Goal: Book appointment/travel/reservation: Book appointment/travel/reservation

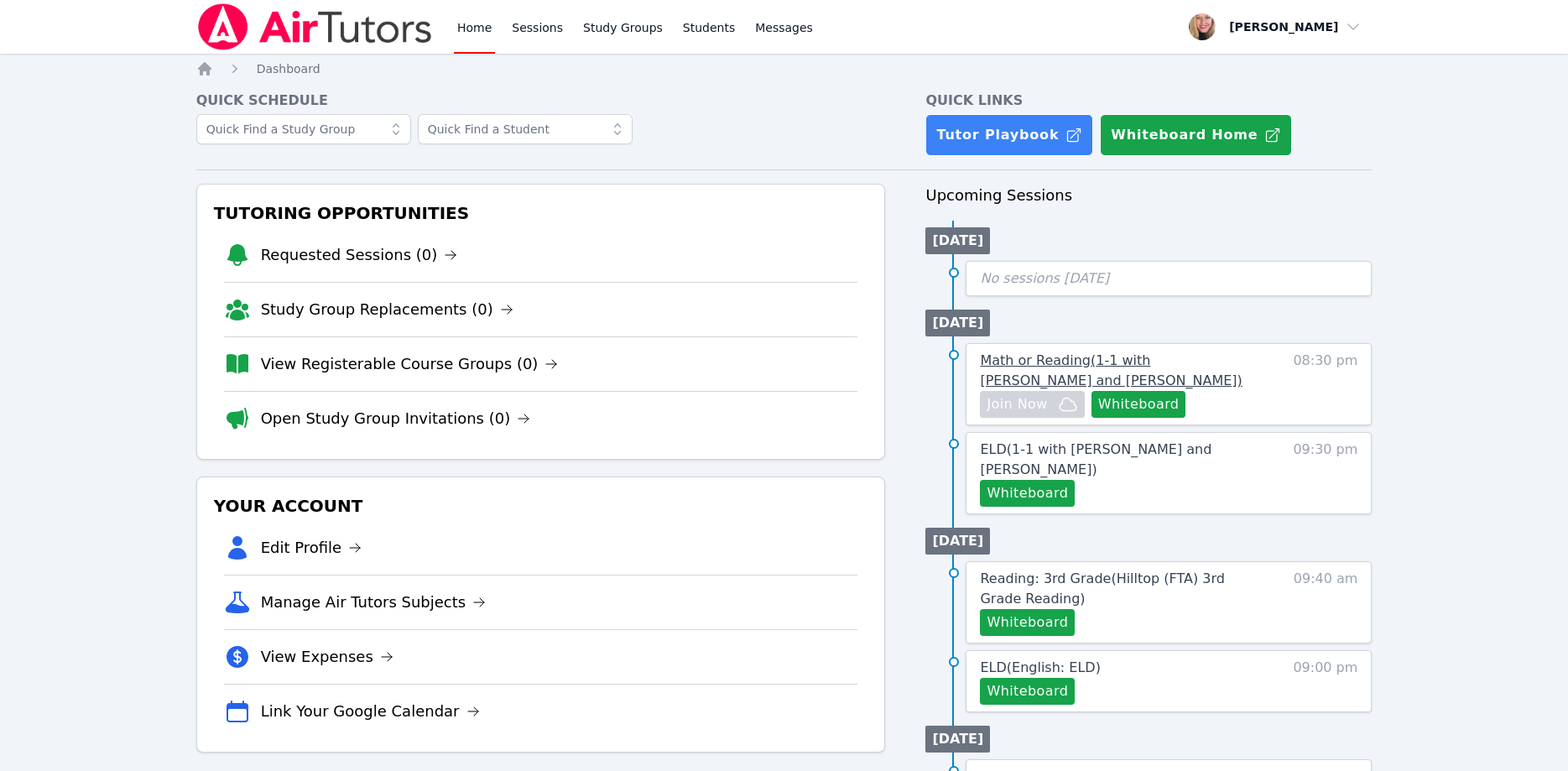
click at [1147, 365] on span "Math or Reading ( 1-1 with Ella Albou and Asia Mason )" at bounding box center [1111, 370] width 261 height 36
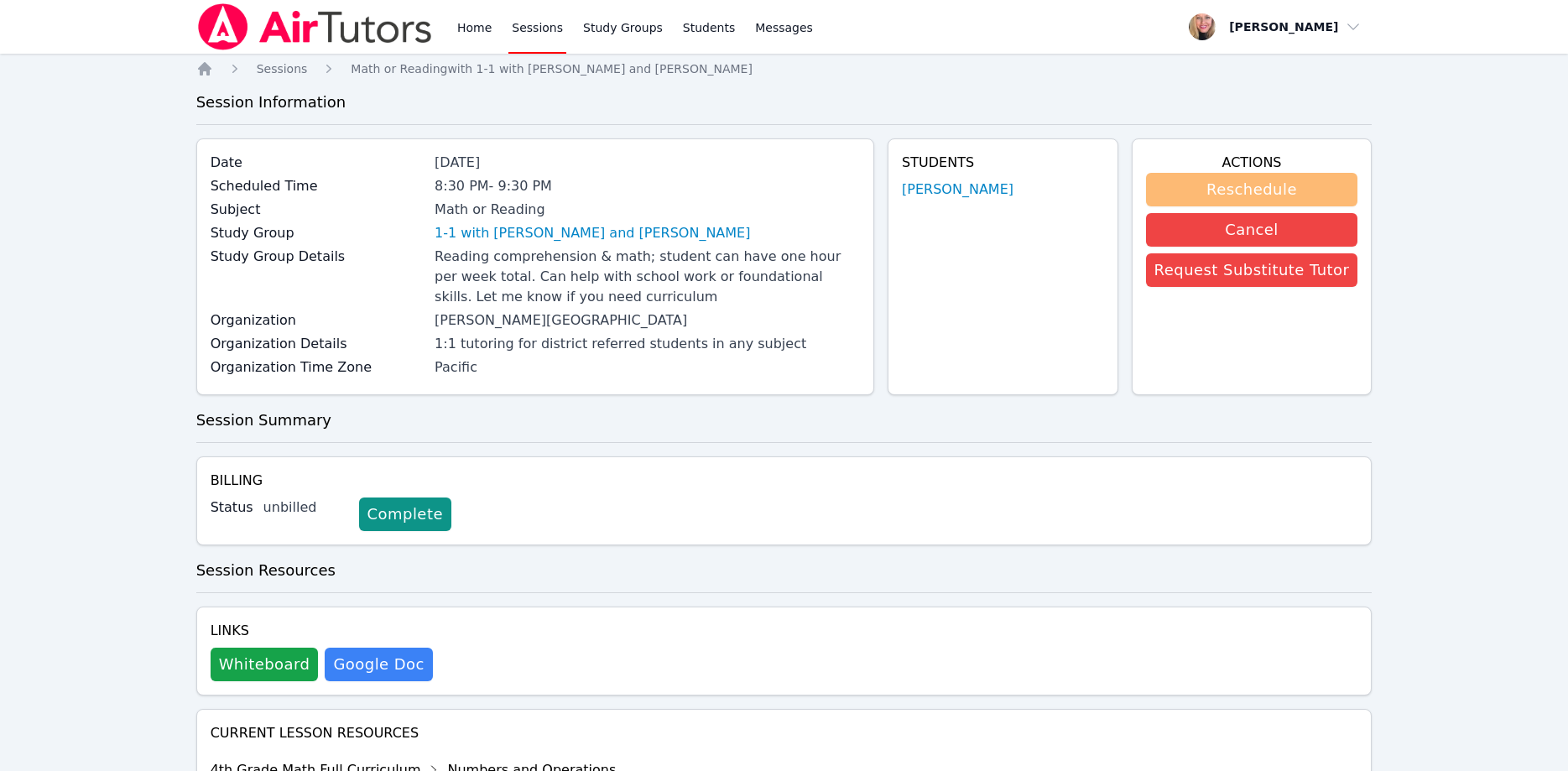
click at [1255, 182] on button "Reschedule" at bounding box center [1251, 190] width 213 height 33
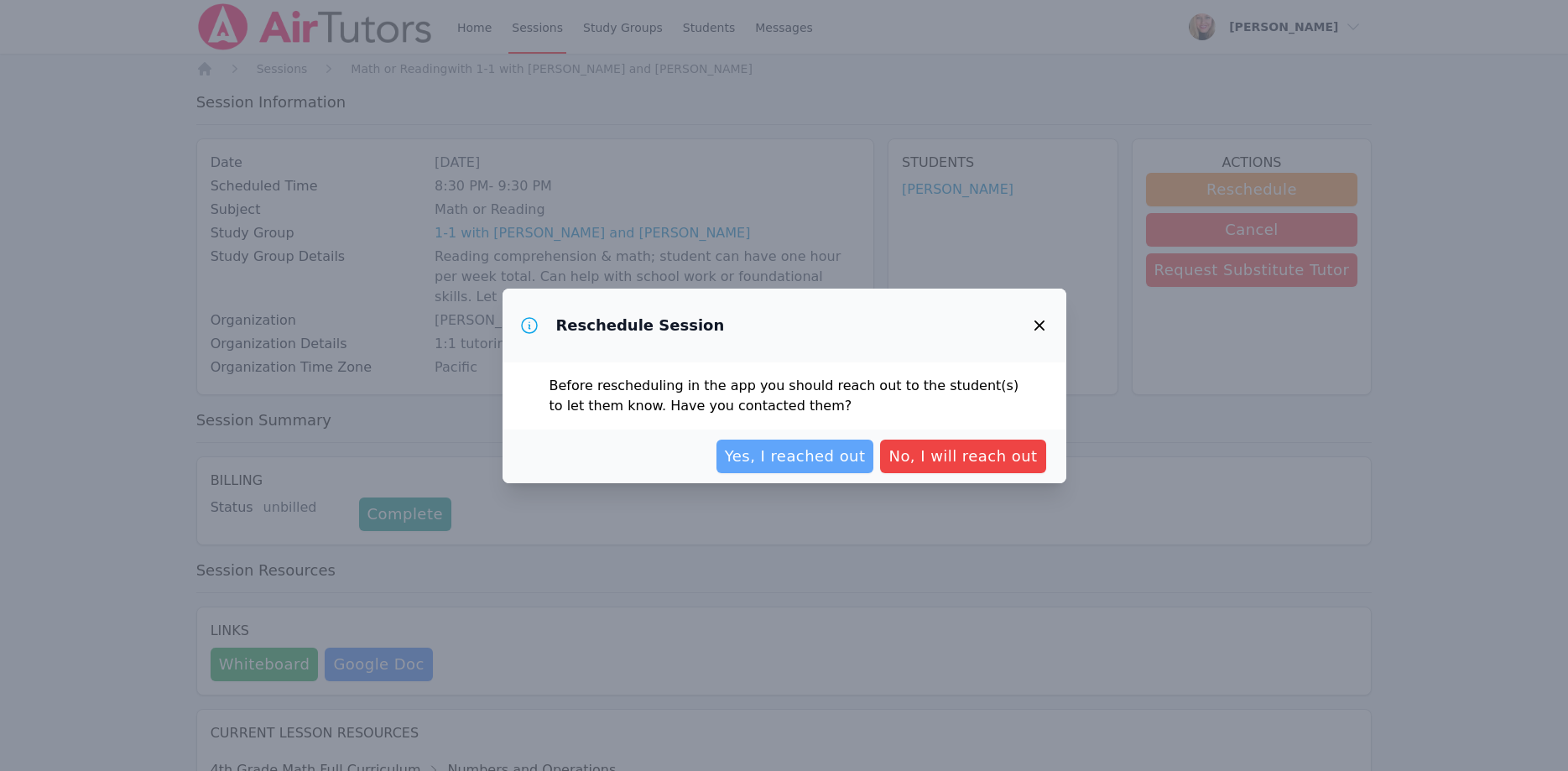
click at [852, 454] on span "Yes, I reached out" at bounding box center [795, 456] width 141 height 24
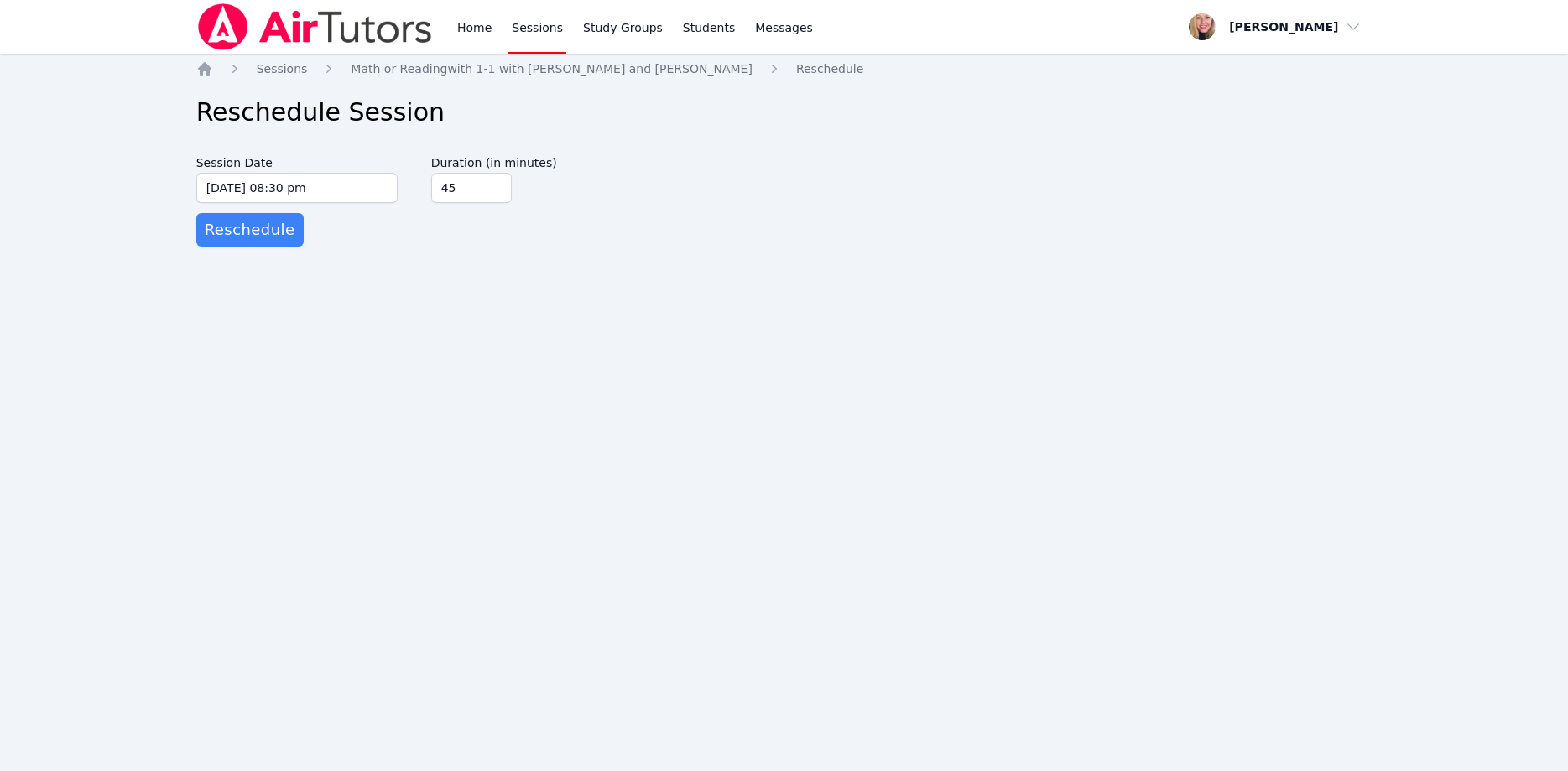
click at [493, 193] on input "45" at bounding box center [472, 188] width 81 height 30
type input "30"
click at [493, 193] on input "30" at bounding box center [472, 188] width 81 height 30
click at [275, 232] on span "Reschedule" at bounding box center [249, 230] width 90 height 24
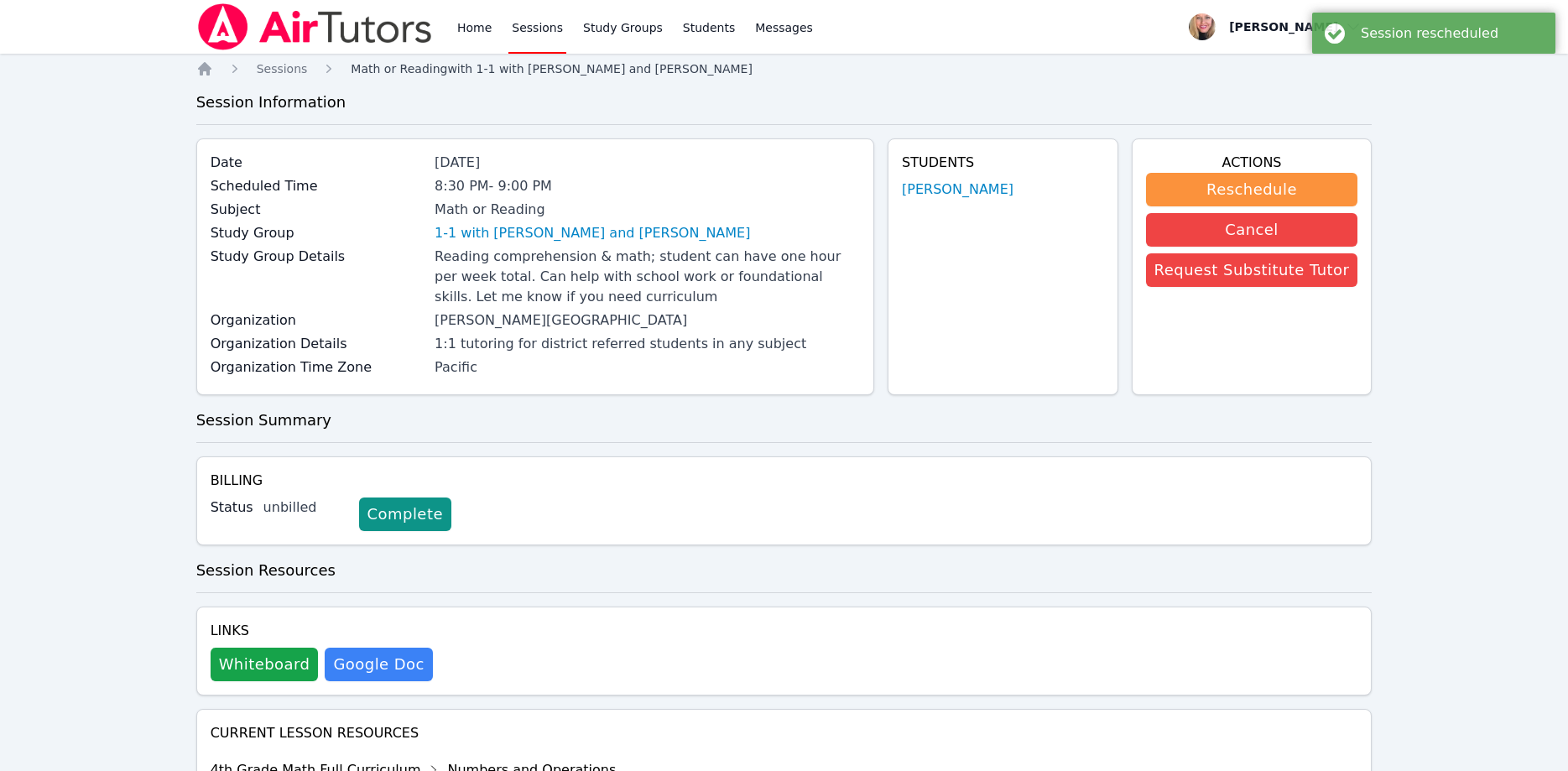
click at [498, 75] on span "Math or Reading with 1-1 with Ella Albou and Asia Mason" at bounding box center [551, 68] width 402 height 14
click at [584, 67] on span "Math or Reading with 1-1 with Ella Albou and Asia Mason" at bounding box center [551, 68] width 402 height 14
click at [637, 32] on link "Study Groups" at bounding box center [623, 27] width 86 height 53
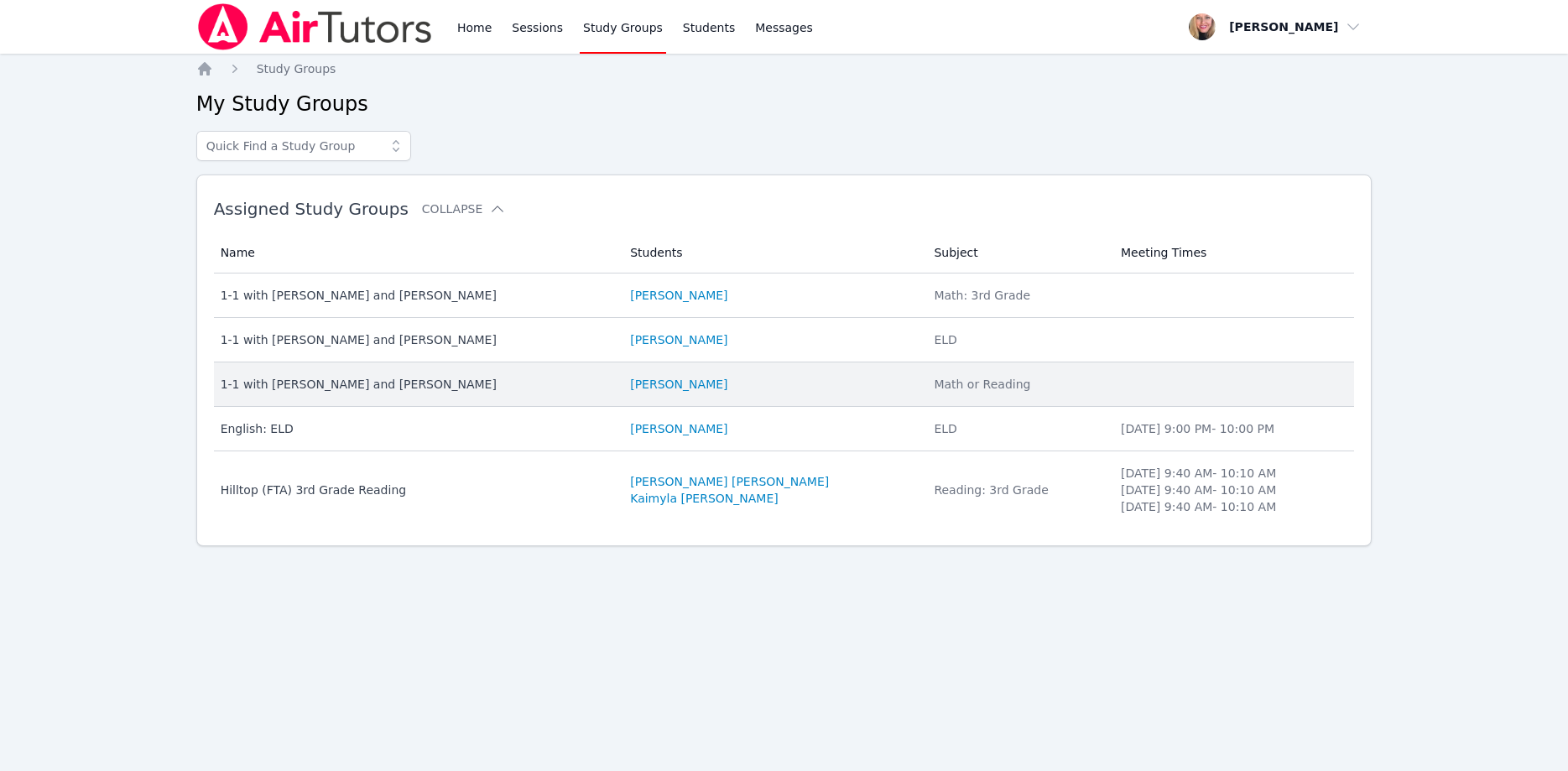
click at [361, 391] on div "1-1 with [PERSON_NAME] and [PERSON_NAME]" at bounding box center [416, 384] width 390 height 17
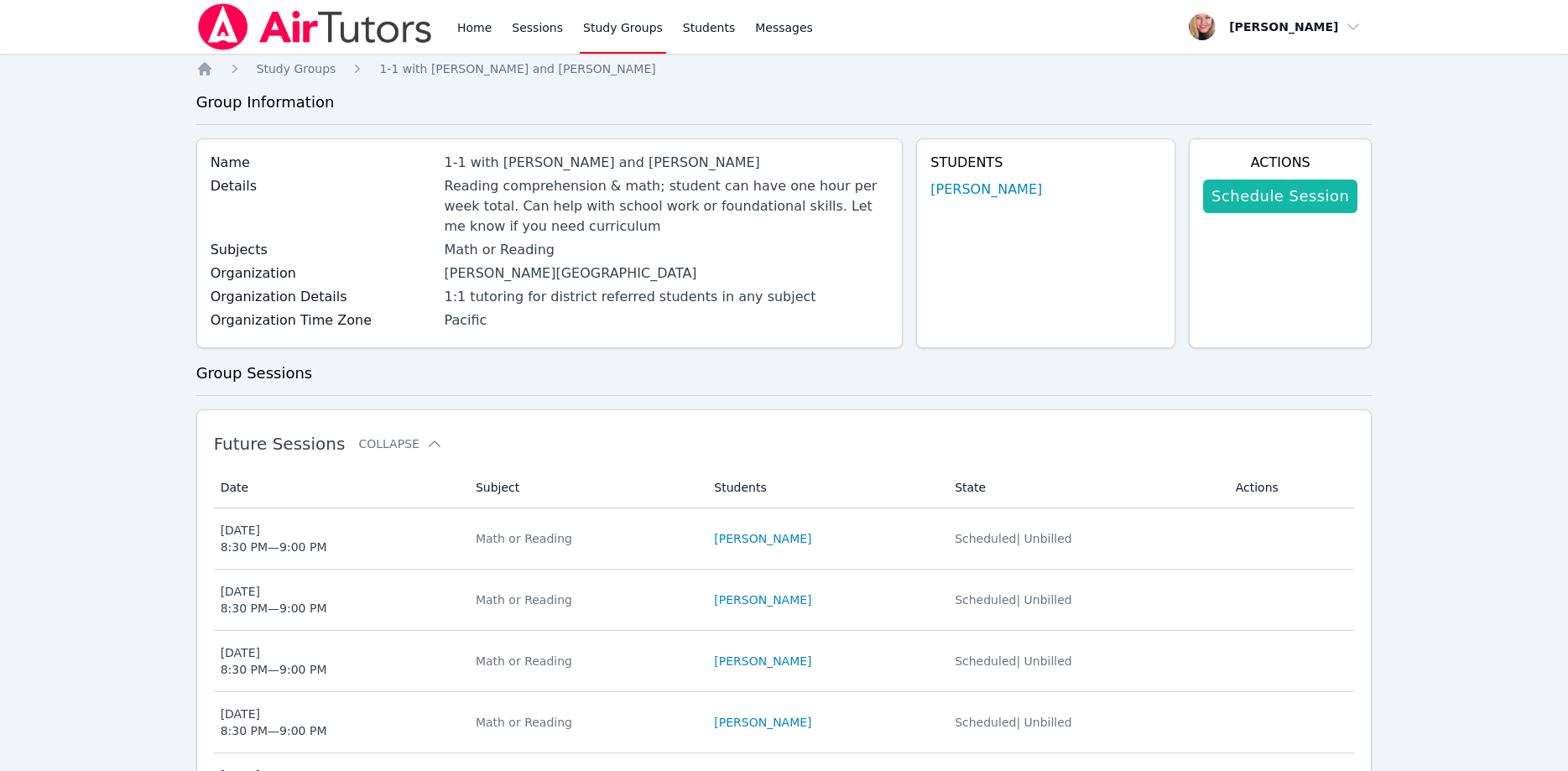
click at [1285, 201] on link "Schedule Session" at bounding box center [1280, 196] width 155 height 33
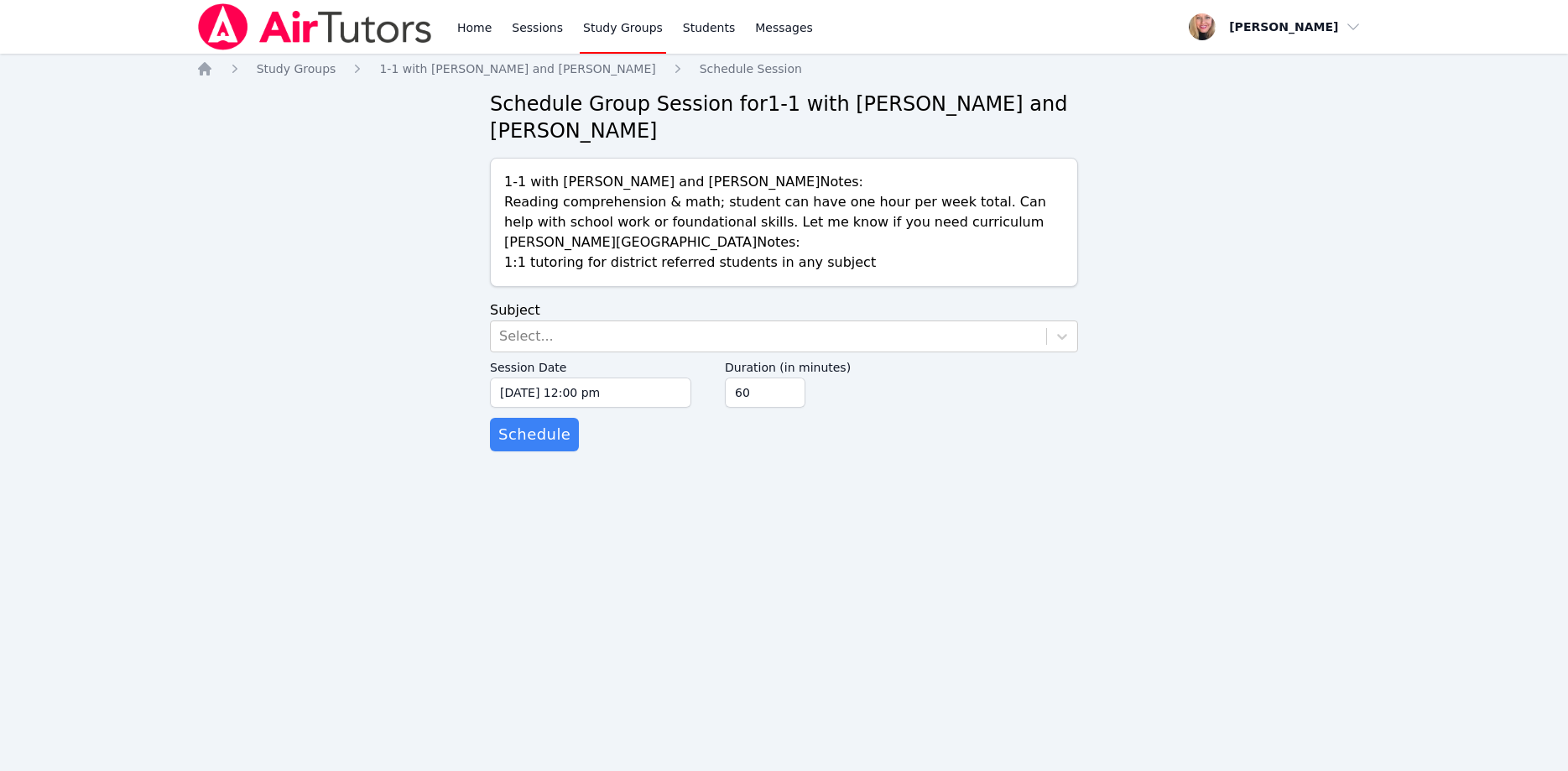
click at [805, 321] on div "Select..." at bounding box center [767, 336] width 555 height 30
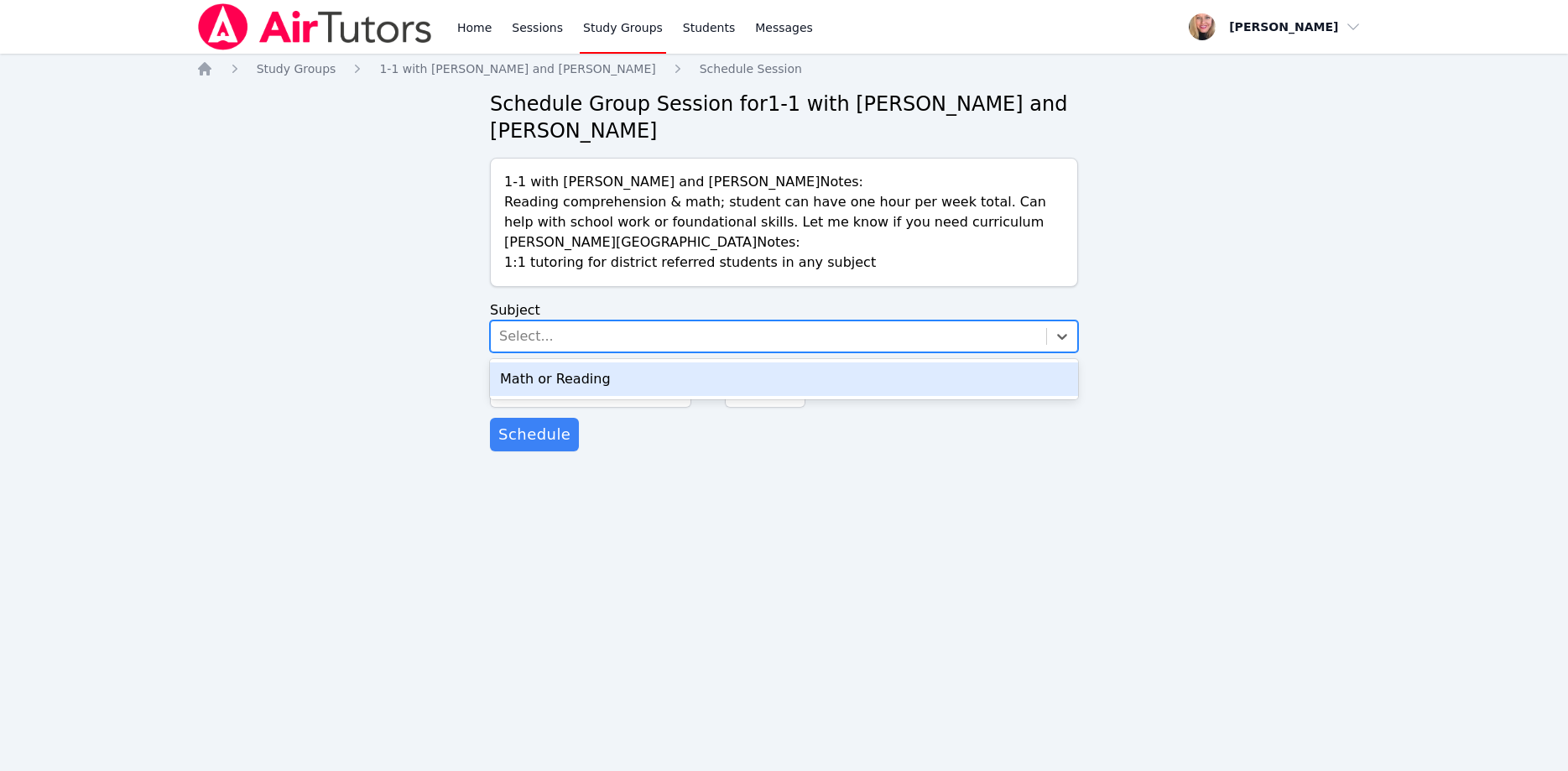
click at [806, 362] on div "Math or Reading" at bounding box center [783, 379] width 588 height 33
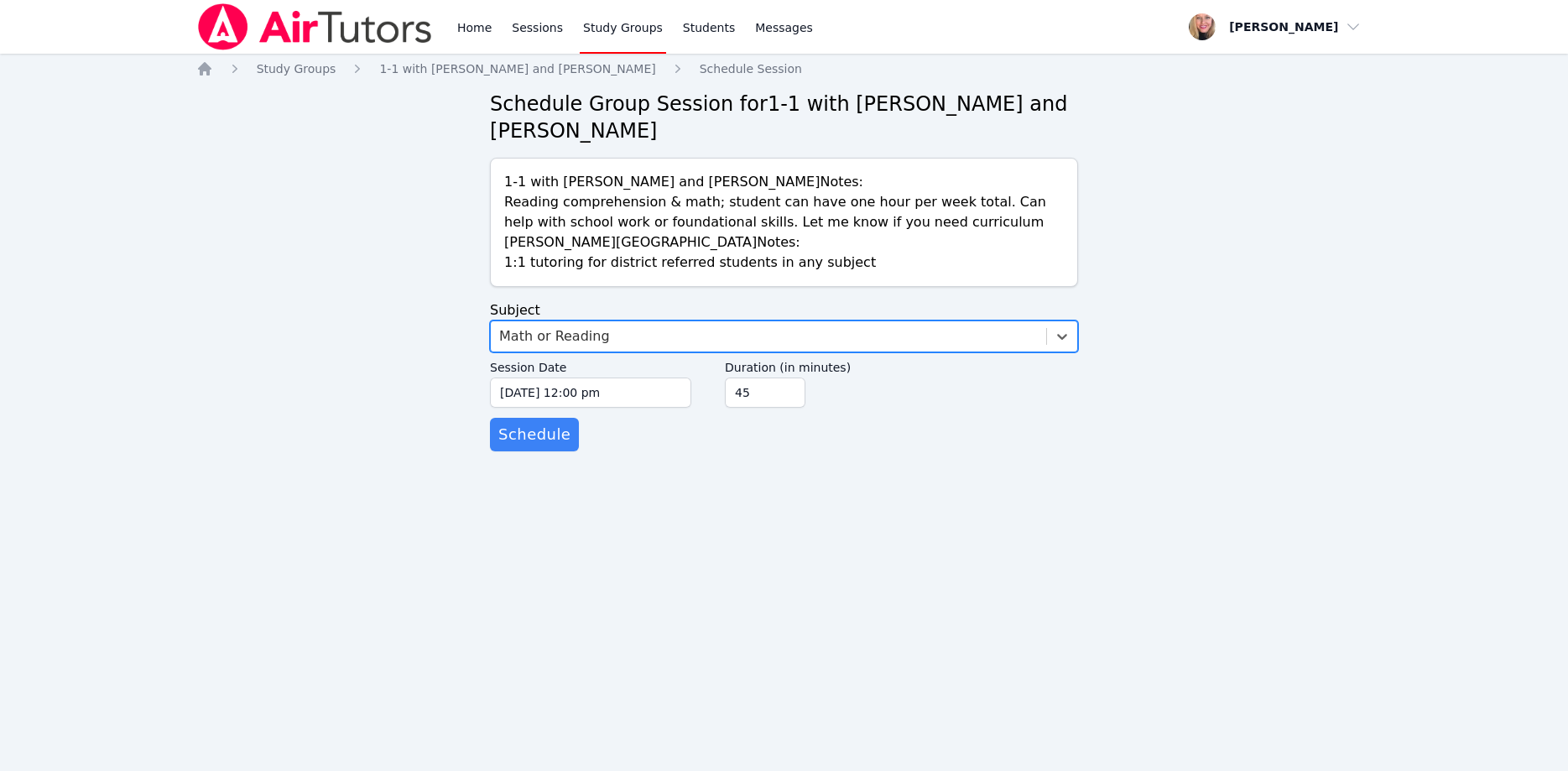
click at [787, 377] on input "45" at bounding box center [766, 392] width 81 height 30
type input "30"
click at [786, 377] on input "30" at bounding box center [766, 392] width 81 height 30
click at [645, 377] on input "[DATE] 12:00 pm" at bounding box center [590, 392] width 202 height 30
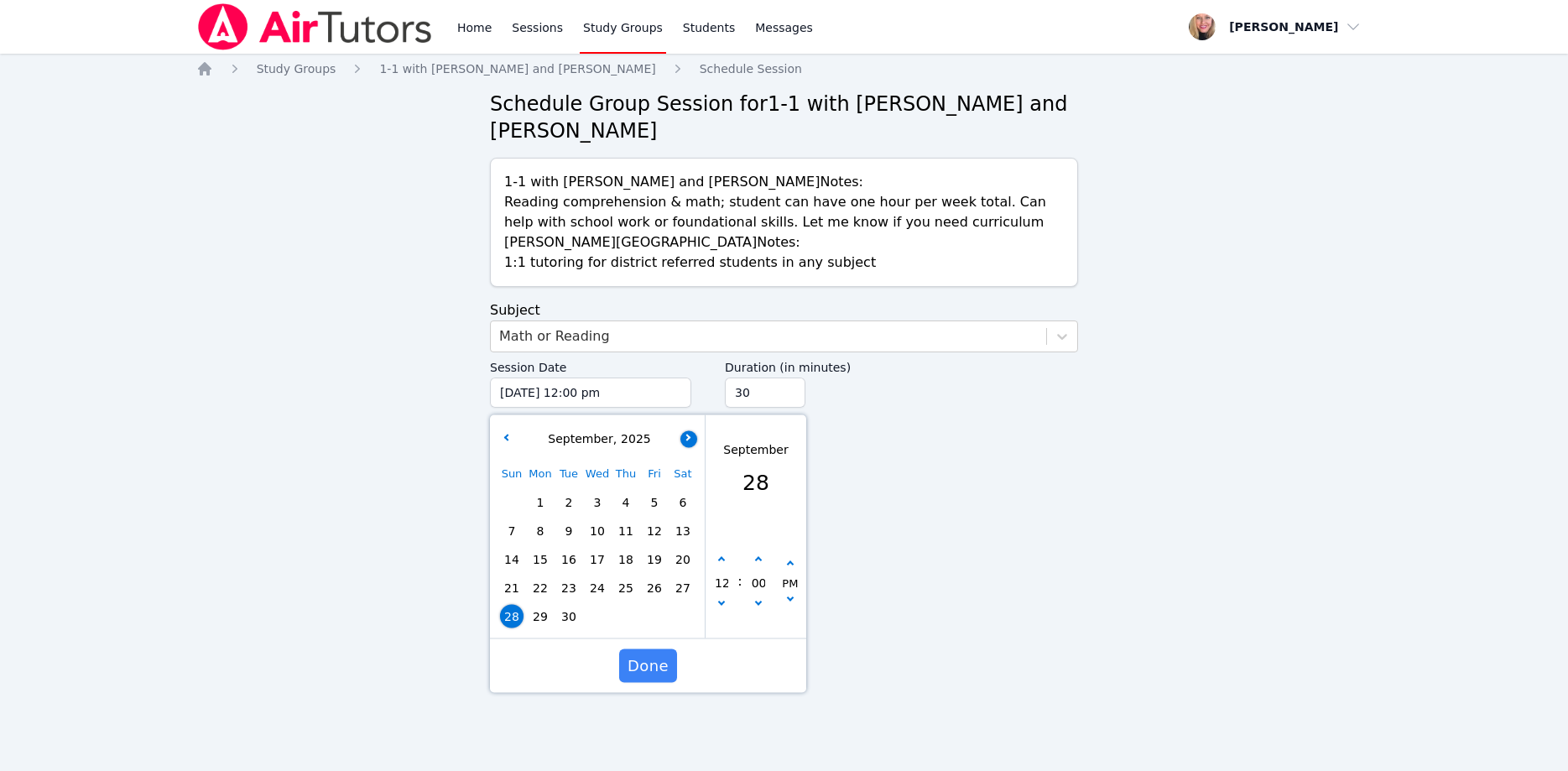
click at [688, 433] on icon "button" at bounding box center [686, 436] width 6 height 6
click at [601, 490] on span "1" at bounding box center [597, 502] width 24 height 24
click at [718, 597] on button "button" at bounding box center [721, 605] width 17 height 17
type input "[DATE] 11:00 am"
type input "11"
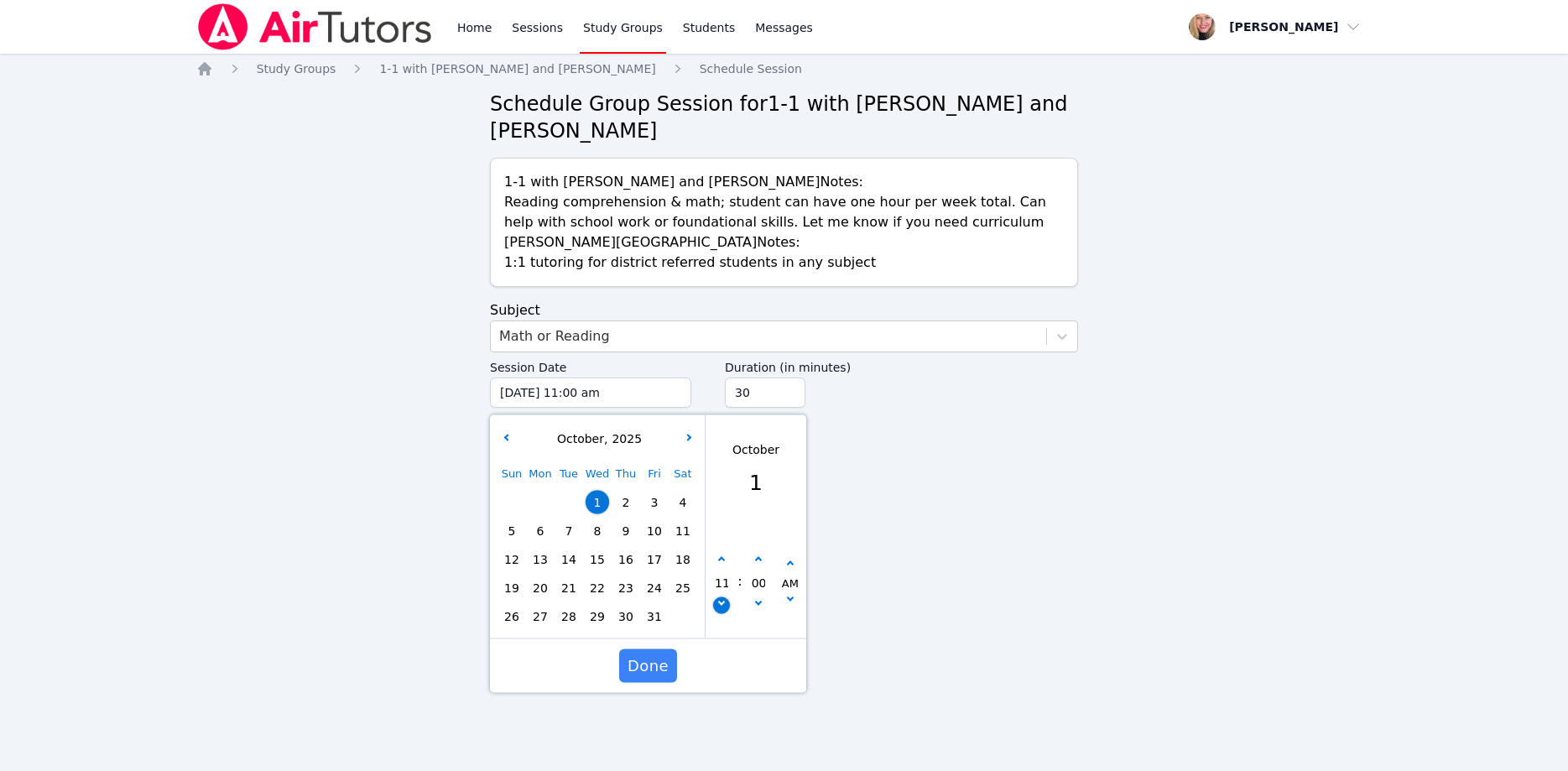
click at [718, 597] on button "button" at bounding box center [721, 605] width 17 height 17
type input "[DATE] 10:00 am"
type input "10"
click at [718, 597] on button "button" at bounding box center [721, 605] width 17 height 17
type input "[DATE] 09:00 am"
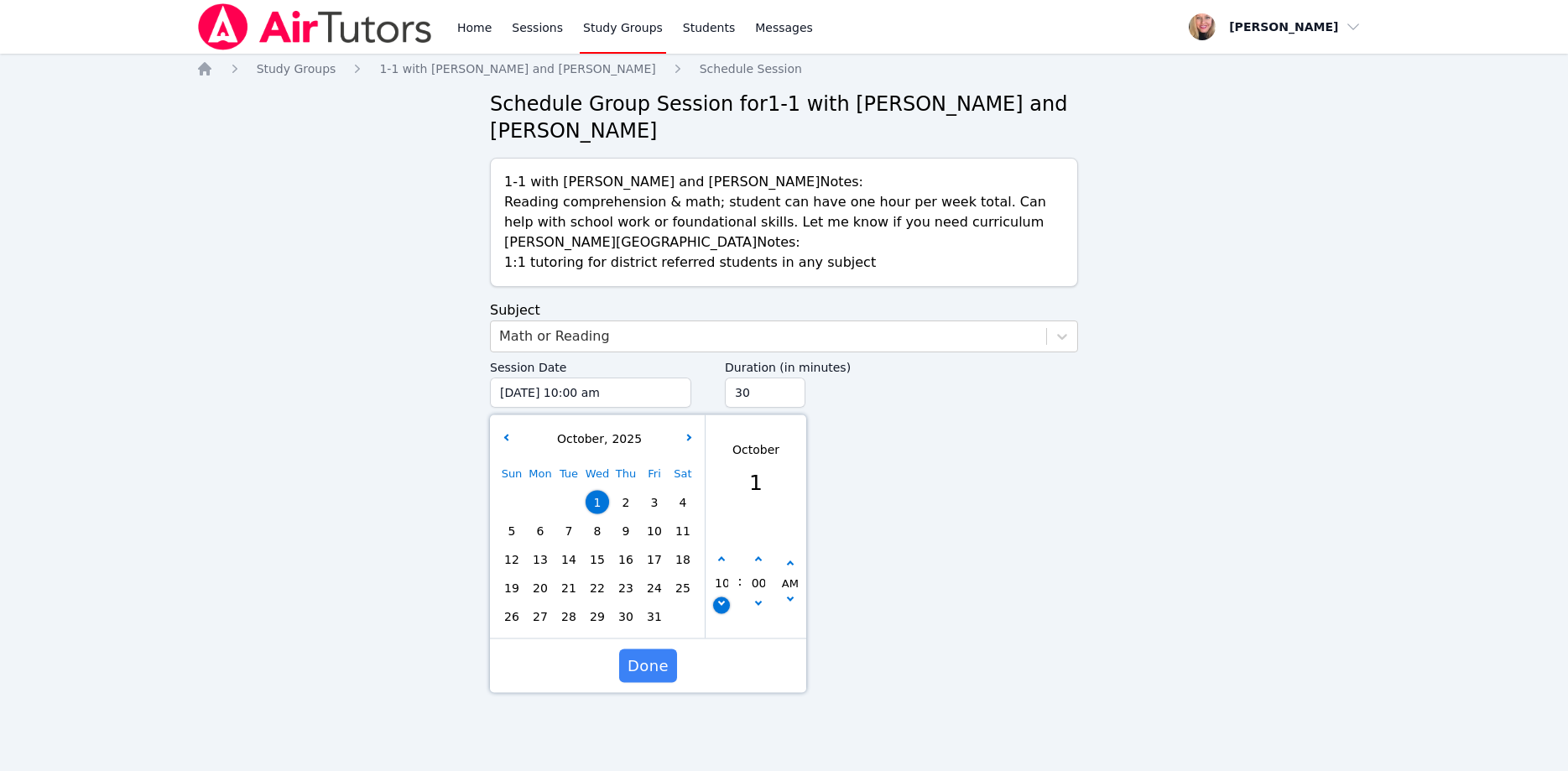
type input "09"
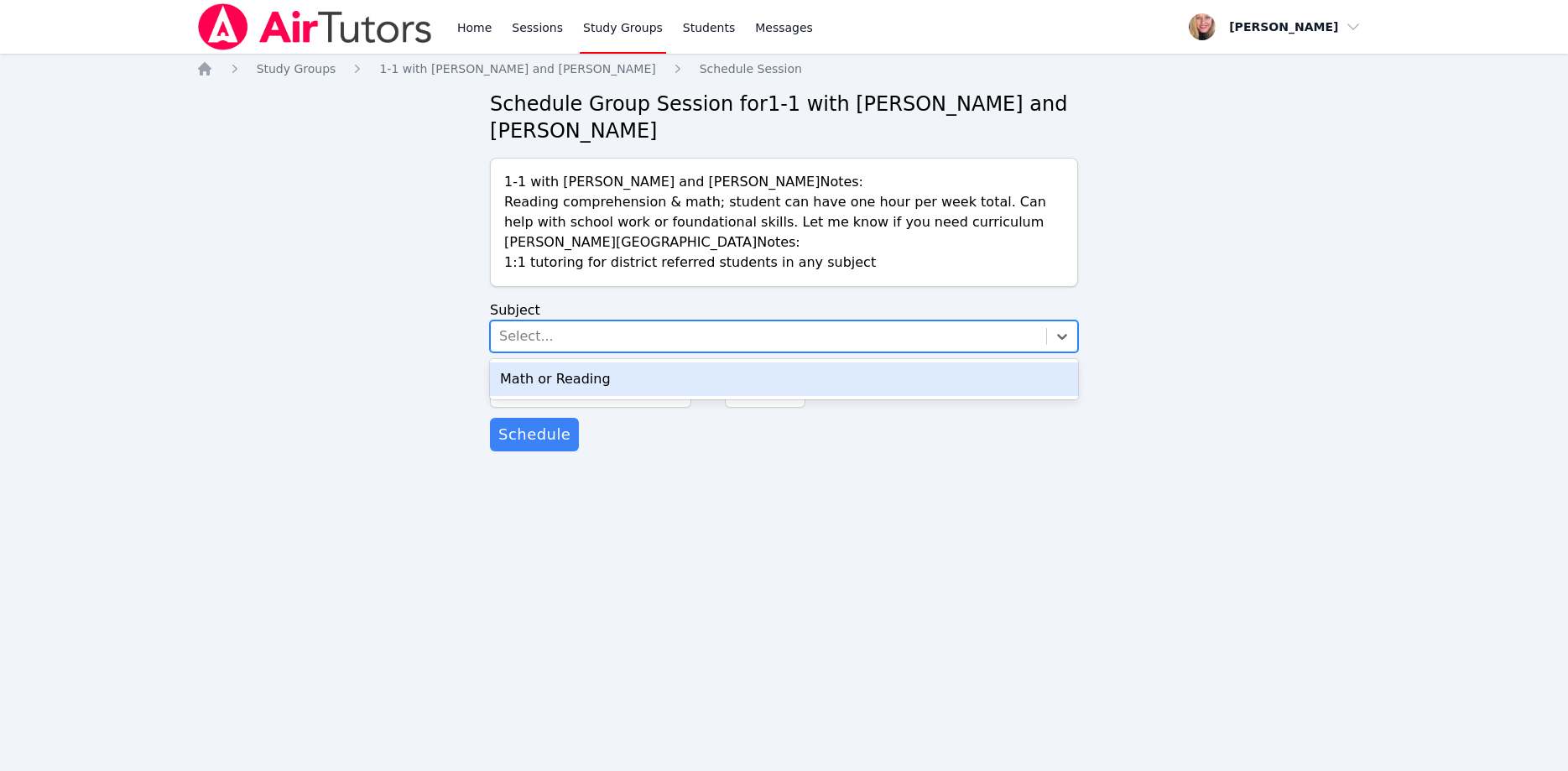
click at [907, 321] on div "Select..." at bounding box center [767, 336] width 555 height 30
click at [893, 362] on div "Math or Reading" at bounding box center [783, 379] width 588 height 33
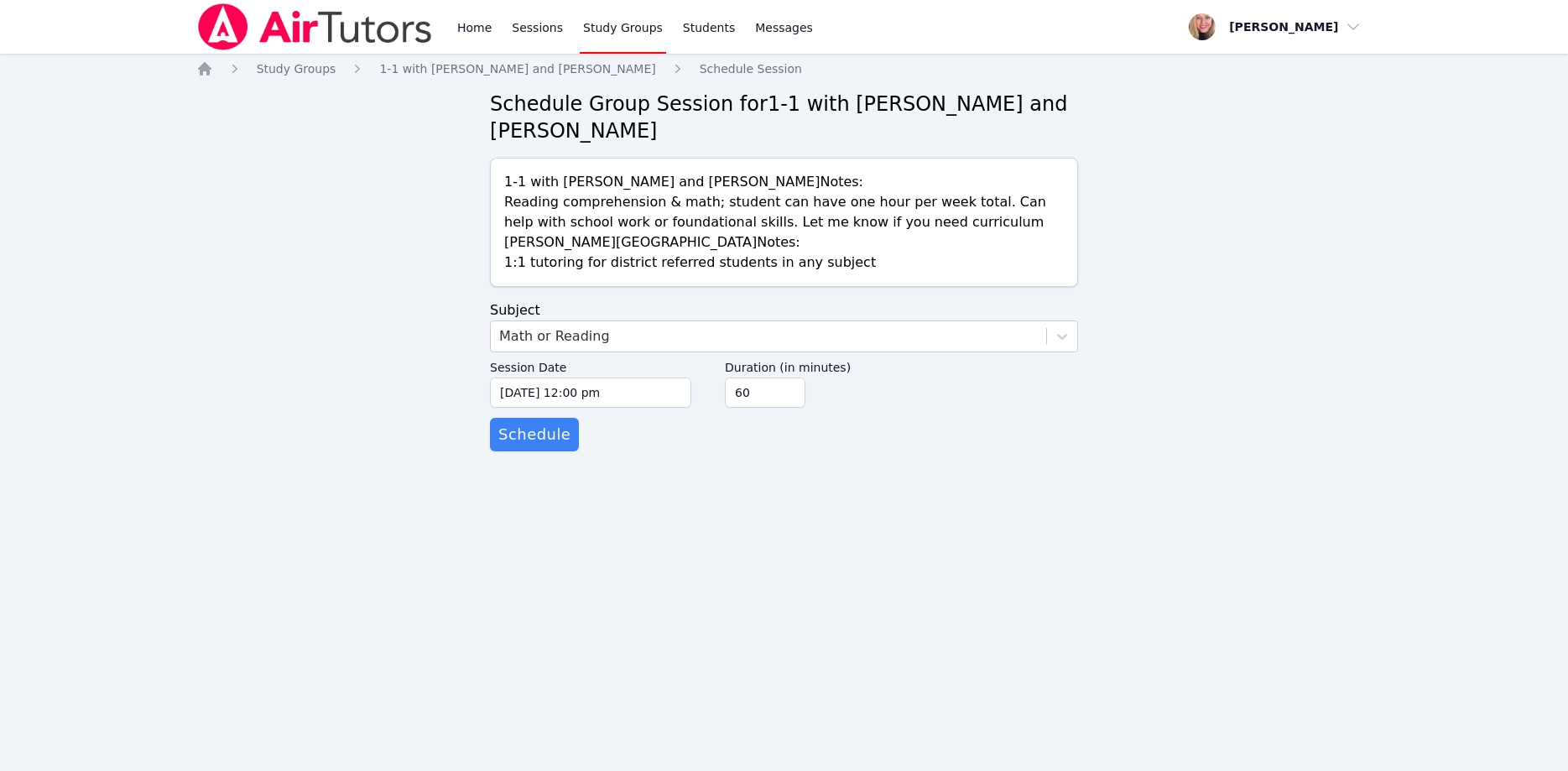
click at [784, 451] on div "Home Study Groups 1-1 with [PERSON_NAME] and [PERSON_NAME] Schedule Session Sch…" at bounding box center [784, 272] width 1176 height 424
click at [791, 377] on input "45" at bounding box center [766, 392] width 81 height 30
type input "30"
click at [791, 377] on input "30" at bounding box center [766, 392] width 81 height 30
click at [651, 377] on input "[DATE] 12:00 pm" at bounding box center [590, 392] width 202 height 30
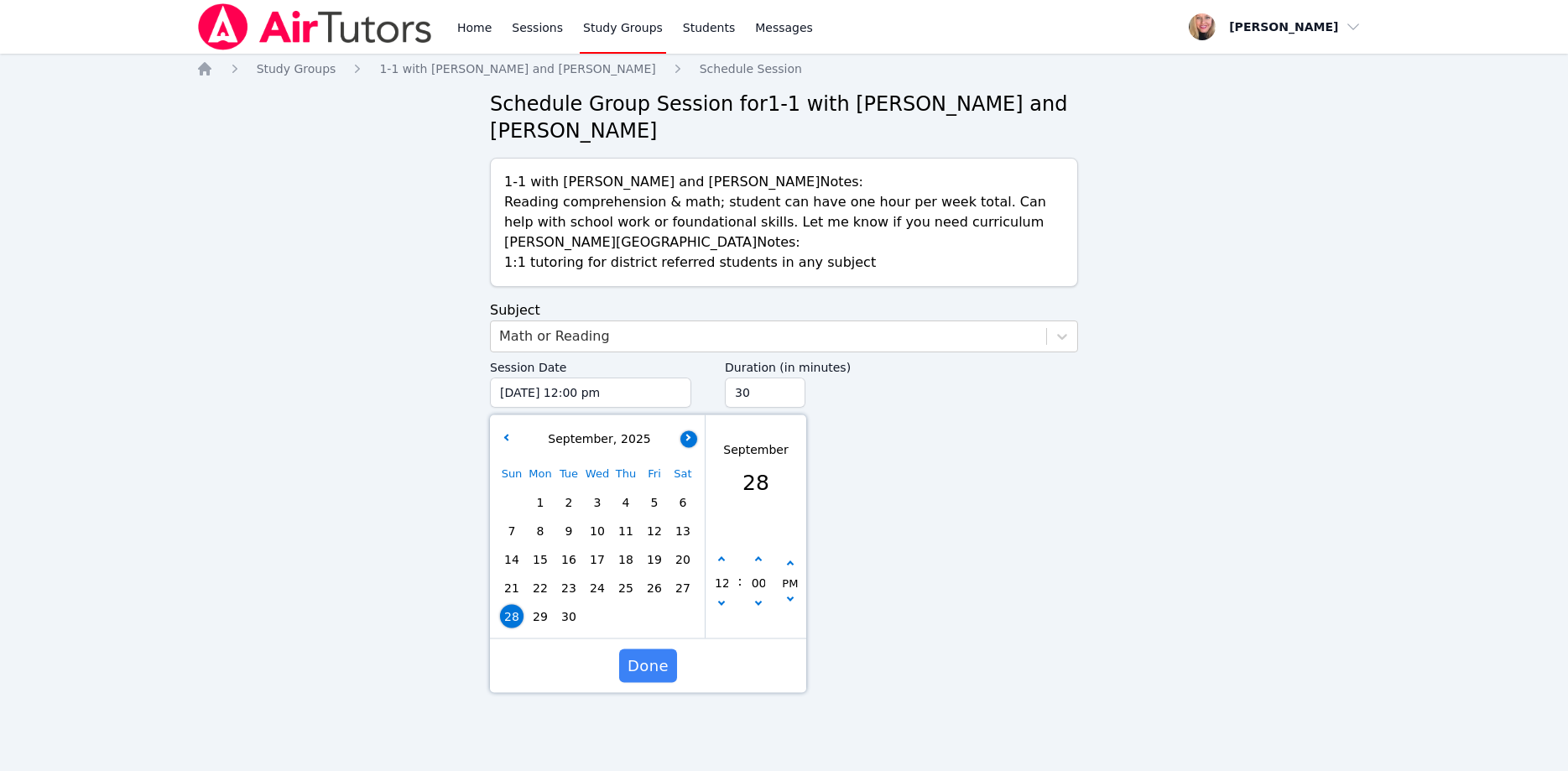
click at [688, 433] on icon "button" at bounding box center [686, 436] width 6 height 6
click at [600, 490] on span "1" at bounding box center [597, 502] width 24 height 24
click at [720, 597] on button "button" at bounding box center [721, 605] width 17 height 17
type input "[DATE] 11:00 am"
type input "11"
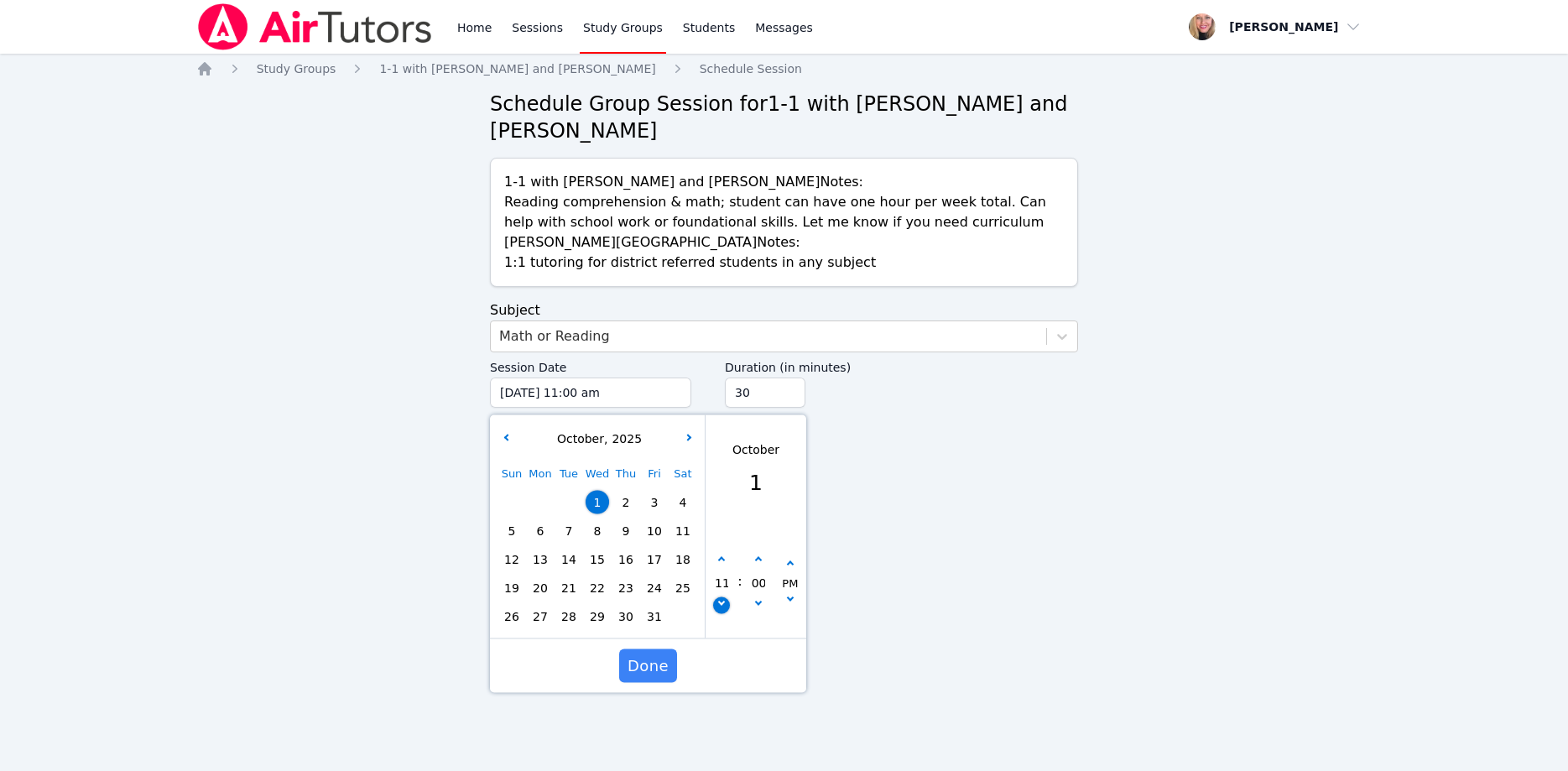
click at [720, 597] on button "button" at bounding box center [721, 605] width 17 height 17
type input "[DATE] 10:00 am"
type input "10"
click at [720, 597] on button "button" at bounding box center [721, 605] width 17 height 17
type input "[DATE] 09:00 am"
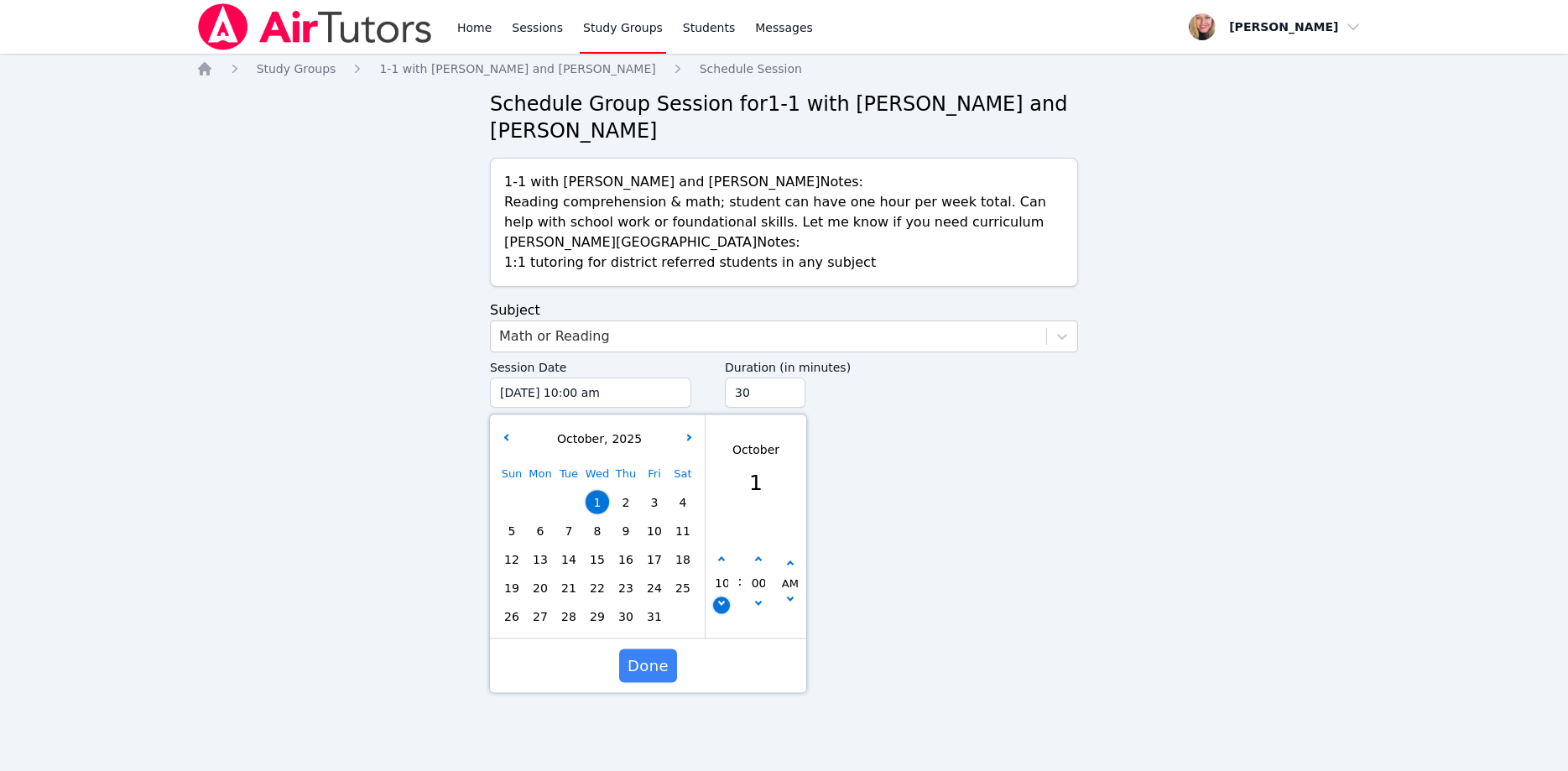
type input "09"
click at [720, 597] on button "button" at bounding box center [721, 605] width 17 height 17
type input "[DATE] 08:00 am"
type input "08"
click at [756, 557] on icon "button" at bounding box center [757, 559] width 6 height 6
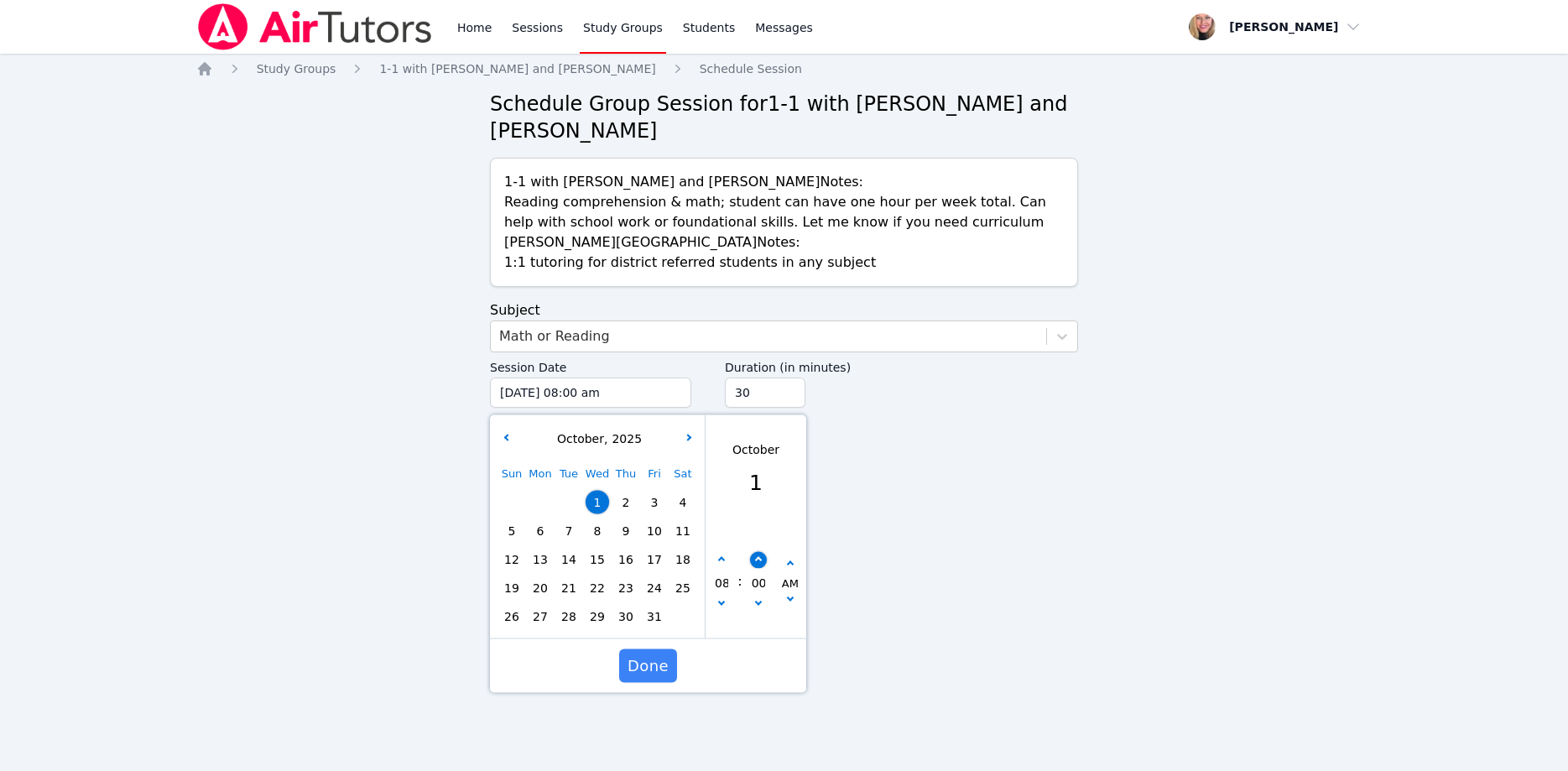
type input "[DATE] 08:05 am"
type input "05"
click at [756, 557] on icon "button" at bounding box center [757, 559] width 6 height 6
type input "[DATE] 08:10 am"
type input "10"
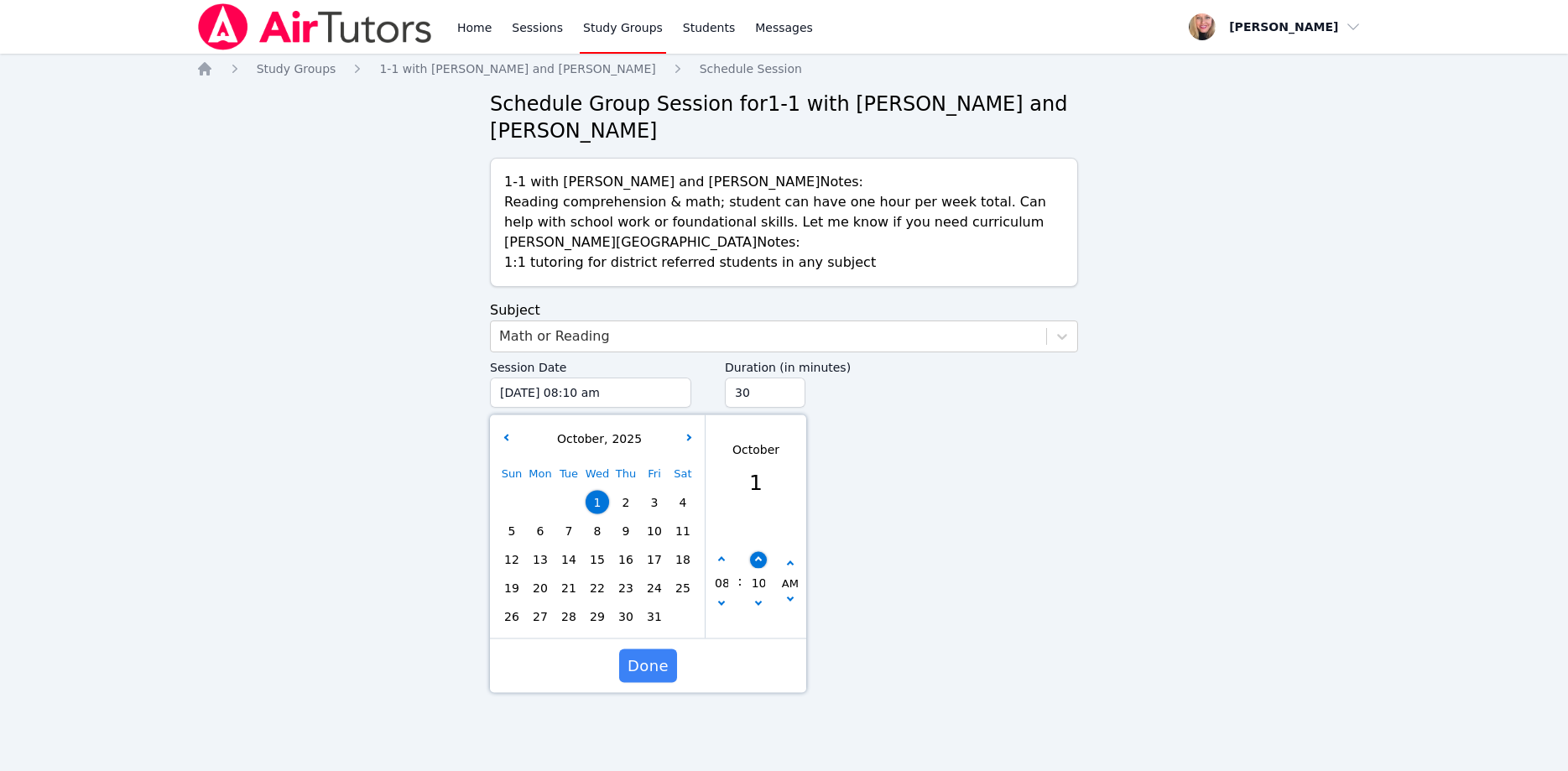
click at [756, 557] on icon "button" at bounding box center [757, 559] width 6 height 6
type input "[DATE] 08:15 am"
type input "15"
click at [756, 557] on icon "button" at bounding box center [757, 559] width 6 height 6
type input "[DATE] 08:20 am"
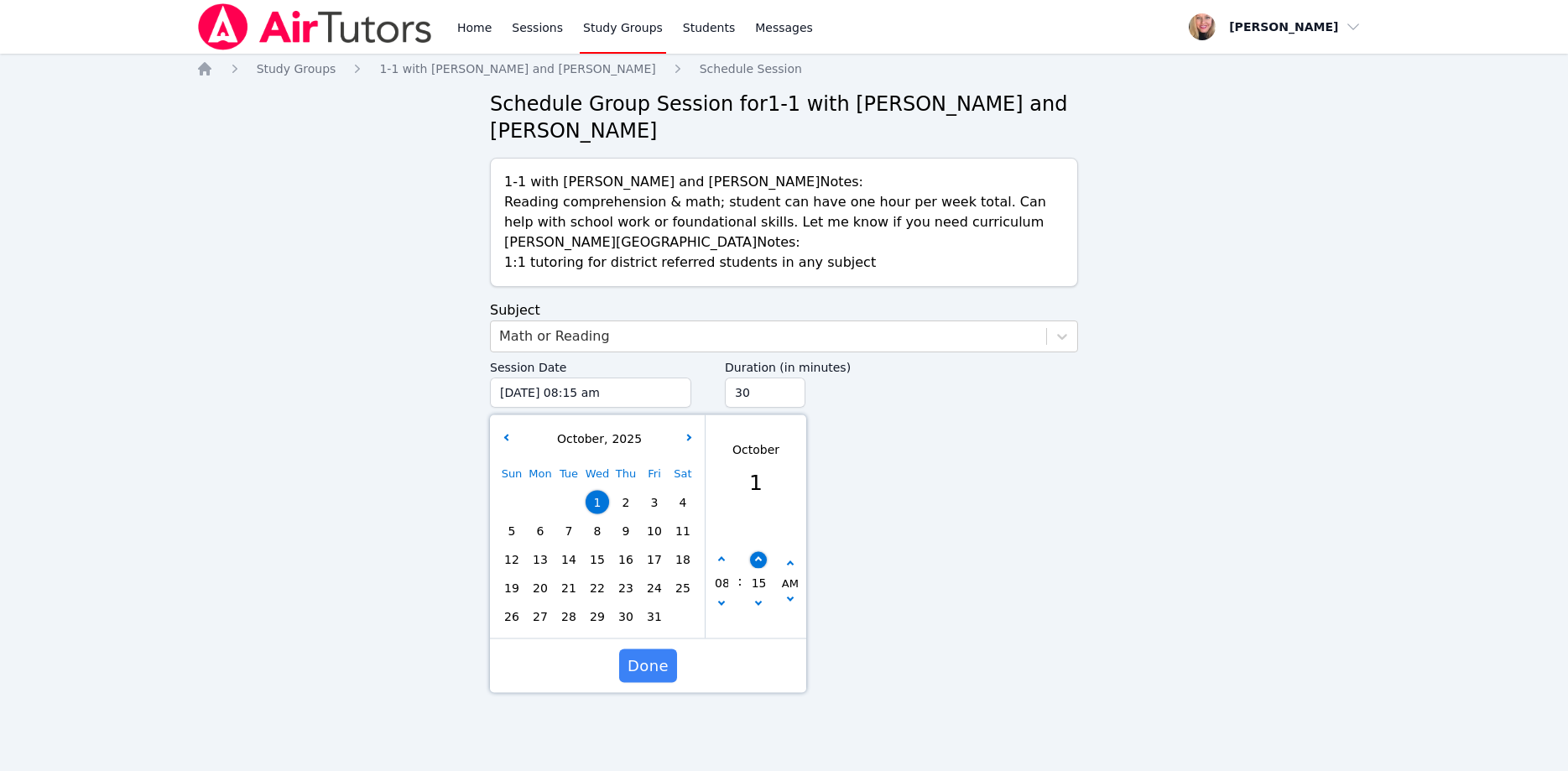
type input "20"
click at [756, 557] on icon "button" at bounding box center [757, 559] width 6 height 6
type input "[DATE] 08:25 am"
type input "25"
click at [756, 557] on icon "button" at bounding box center [757, 559] width 6 height 6
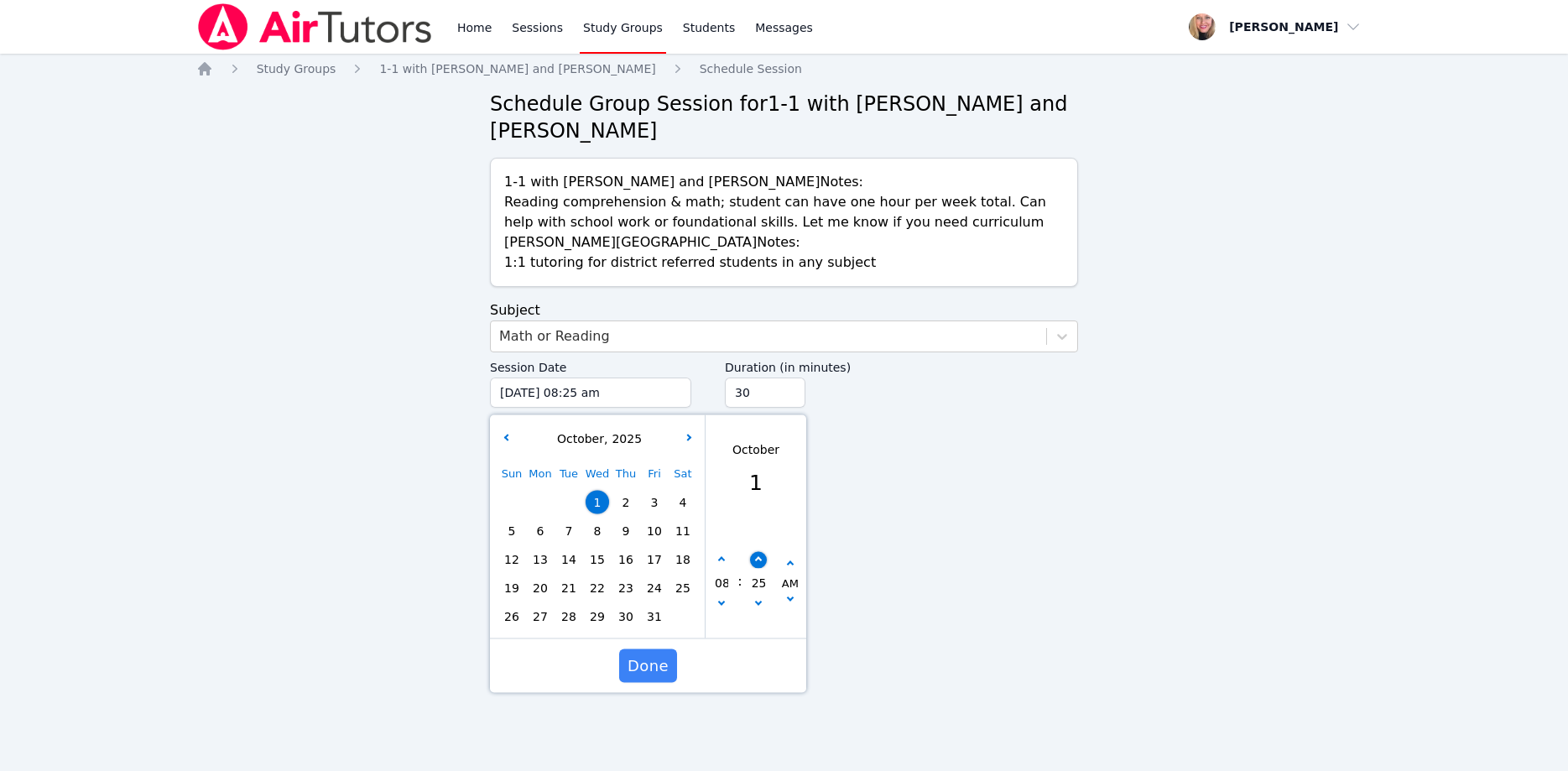
type input "[DATE] 08:30 am"
type input "30"
click at [756, 557] on icon "button" at bounding box center [757, 559] width 6 height 6
type input "[DATE] 08:35 am"
type input "35"
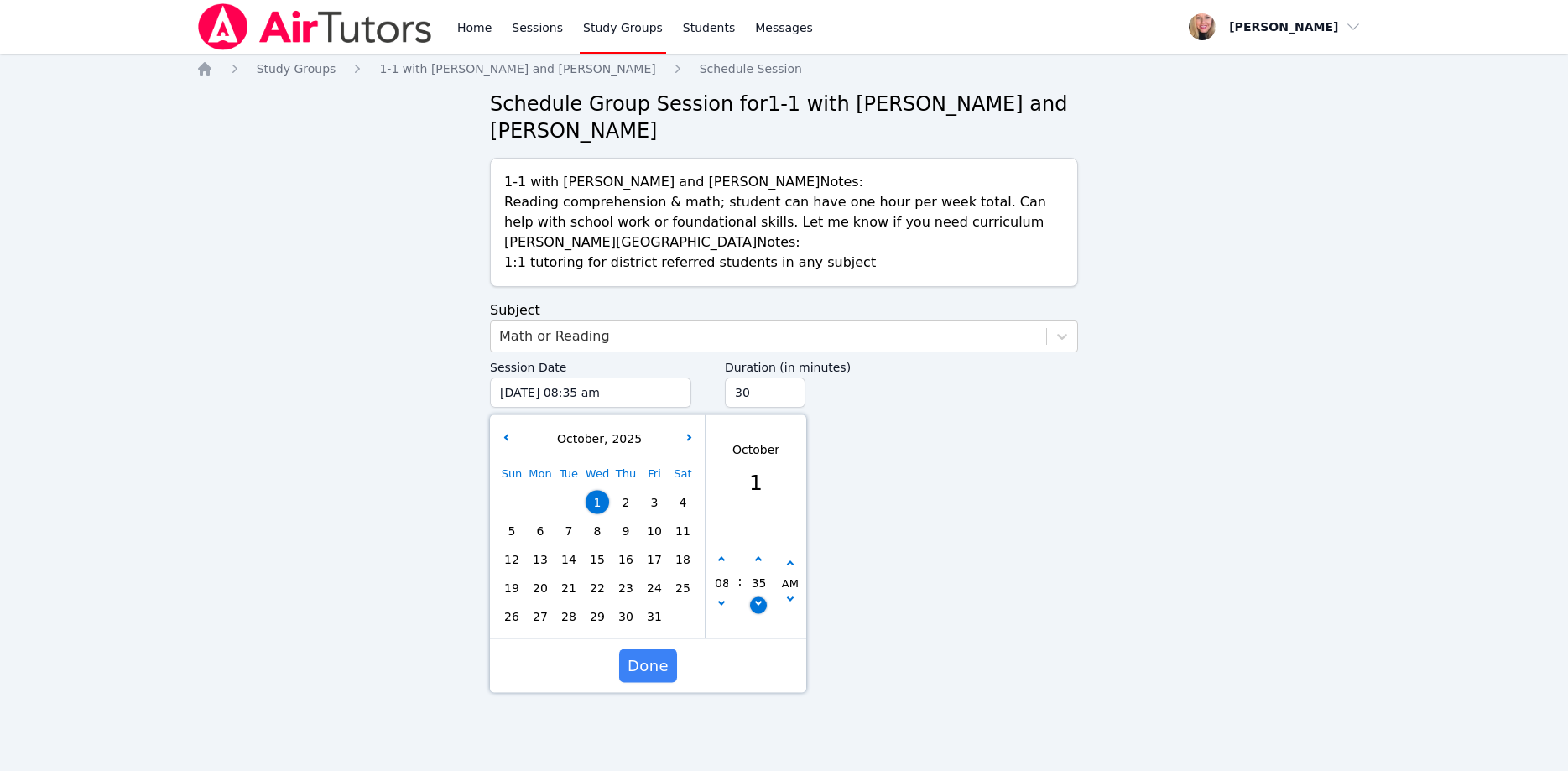
click at [756, 599] on icon "button" at bounding box center [757, 602] width 6 height 6
type input "[DATE] 08:30 am"
type input "30"
click at [790, 561] on icon "button" at bounding box center [790, 564] width 6 height 6
type input "[DATE] 08:30 pm"
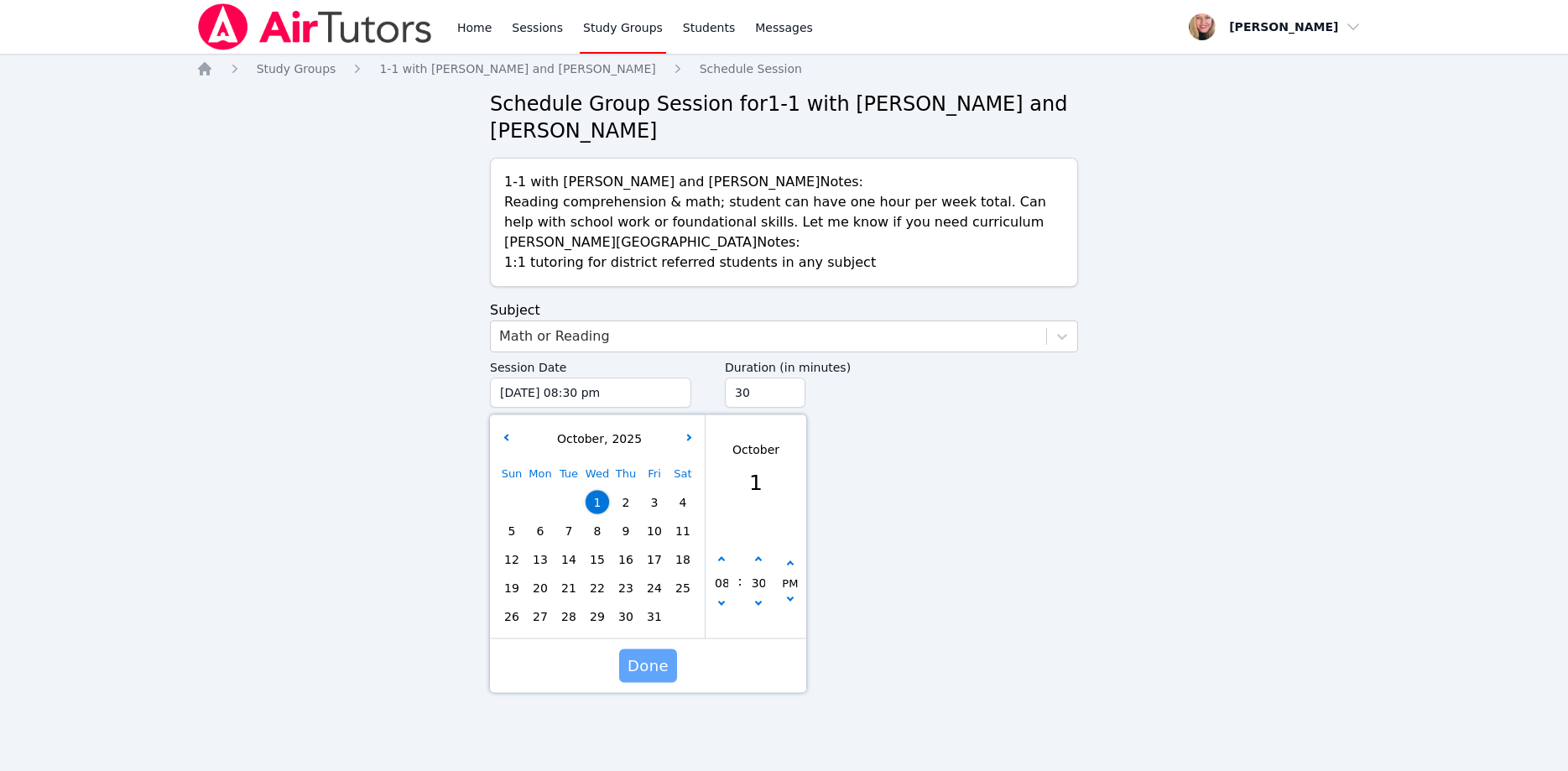
click at [654, 654] on span "Done" at bounding box center [648, 666] width 41 height 24
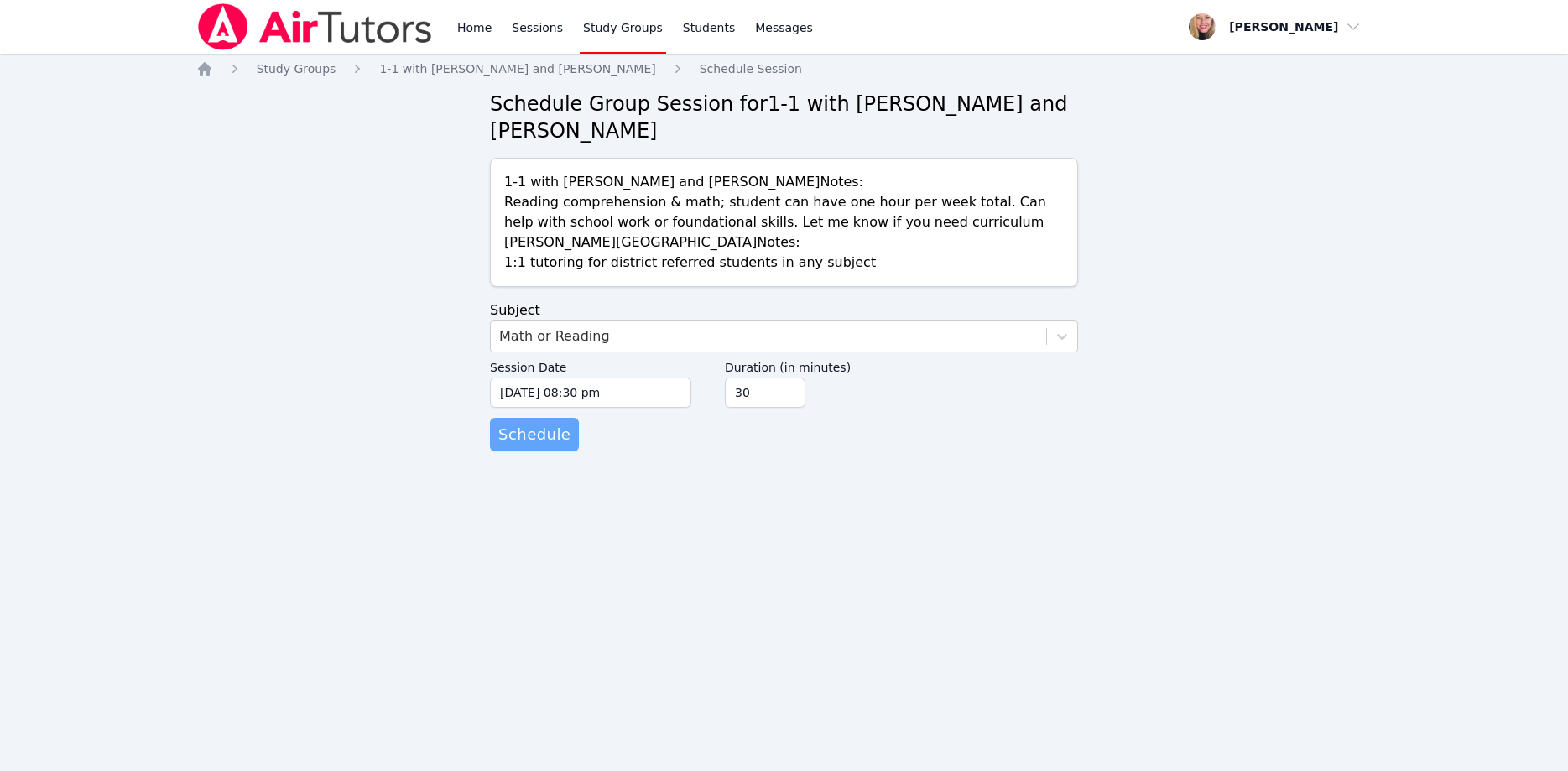
click at [521, 422] on span "Schedule" at bounding box center [535, 434] width 72 height 24
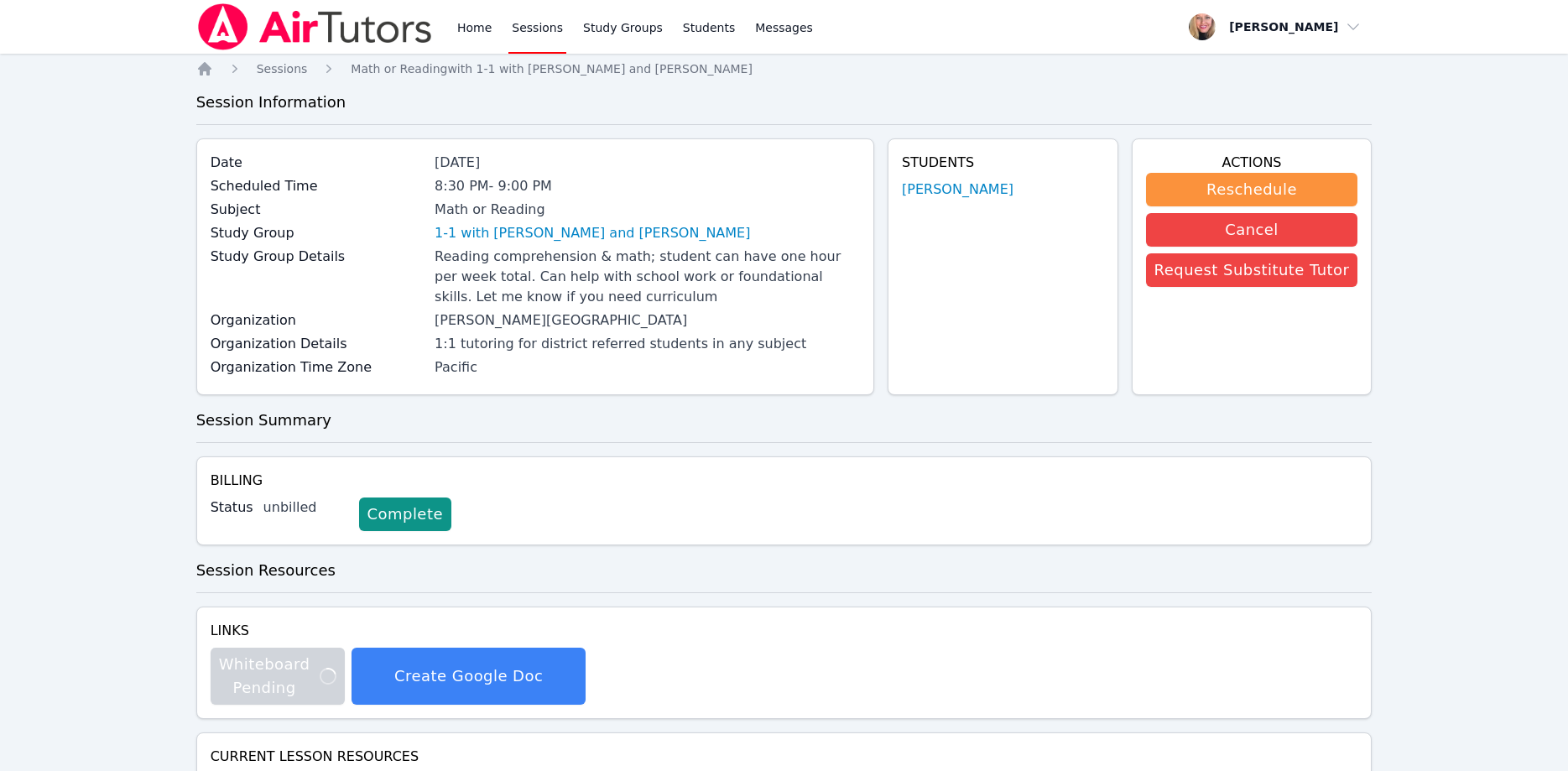
click at [322, 32] on img at bounding box center [315, 27] width 237 height 47
